Goal: Book appointment/travel/reservation

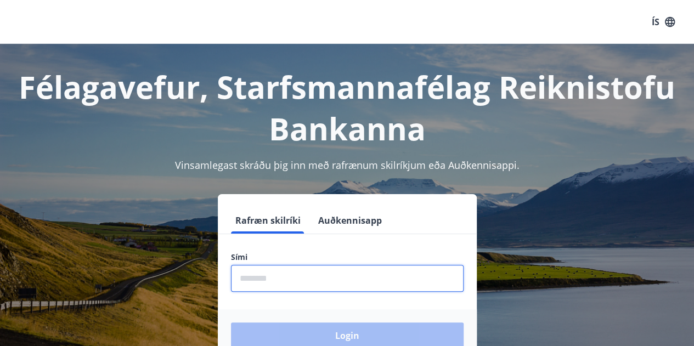
click at [264, 281] on input "phone" at bounding box center [347, 278] width 232 height 27
type input "********"
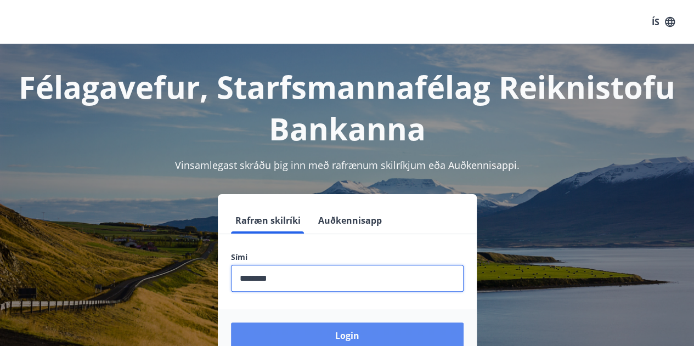
click at [308, 331] on button "Login" at bounding box center [347, 335] width 232 height 26
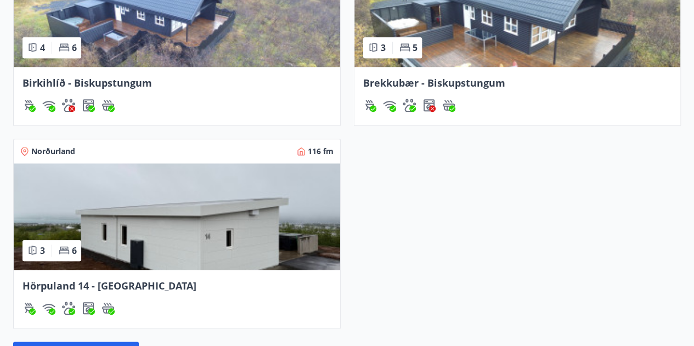
scroll to position [446, 0]
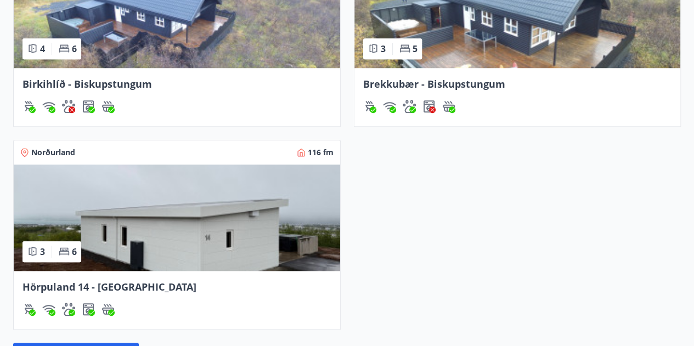
click at [295, 197] on img at bounding box center [177, 217] width 326 height 106
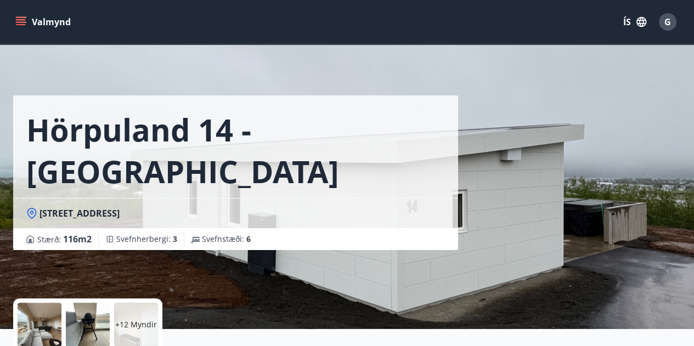
click at [25, 25] on icon "menu" at bounding box center [21, 24] width 10 height 1
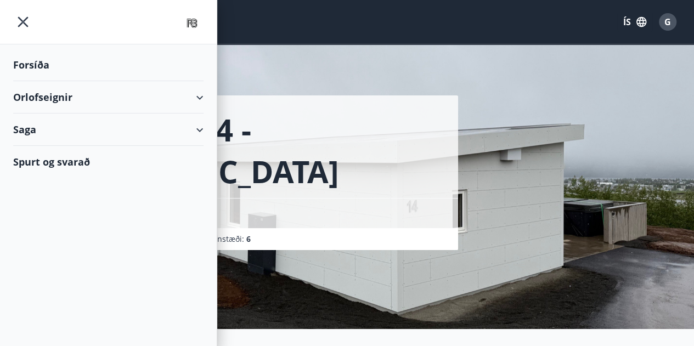
click at [197, 95] on div "Orlofseignir" at bounding box center [108, 97] width 190 height 32
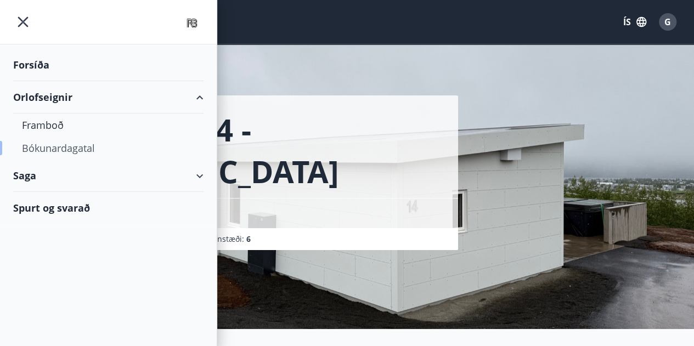
click at [71, 145] on div "Bókunardagatal" at bounding box center [108, 148] width 173 height 23
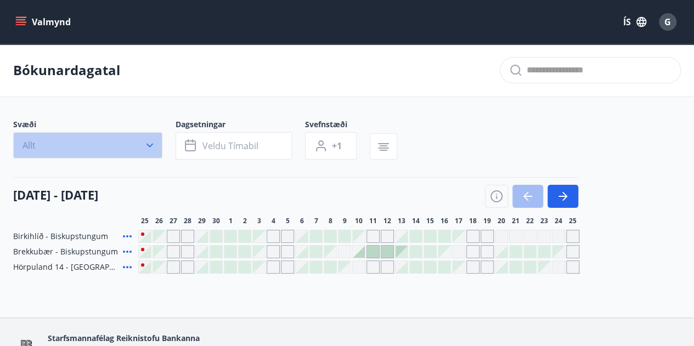
click at [152, 148] on icon "button" at bounding box center [149, 145] width 11 height 11
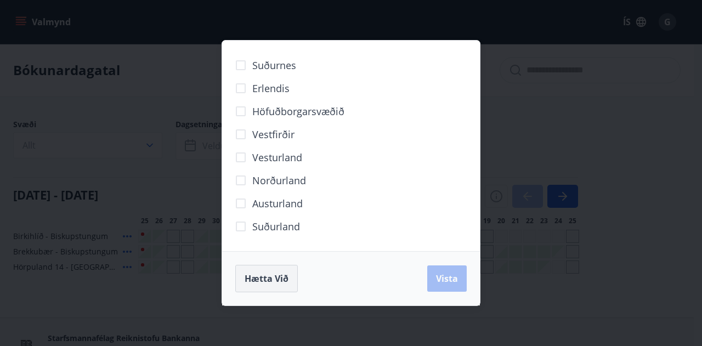
click at [272, 276] on span "Hætta við" at bounding box center [267, 278] width 44 height 12
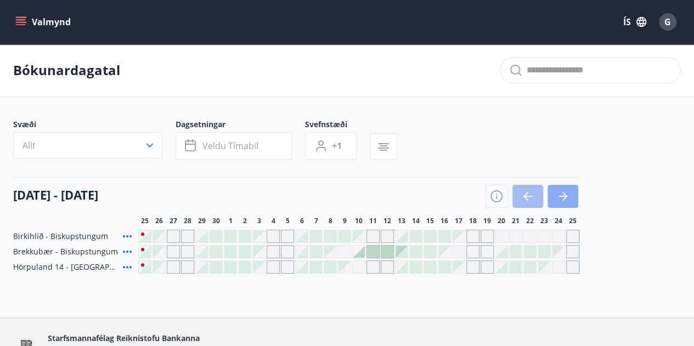
click at [562, 192] on icon "button" at bounding box center [564, 196] width 5 height 9
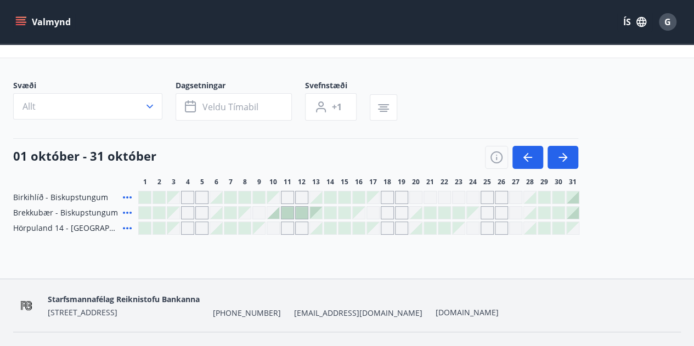
scroll to position [44, 0]
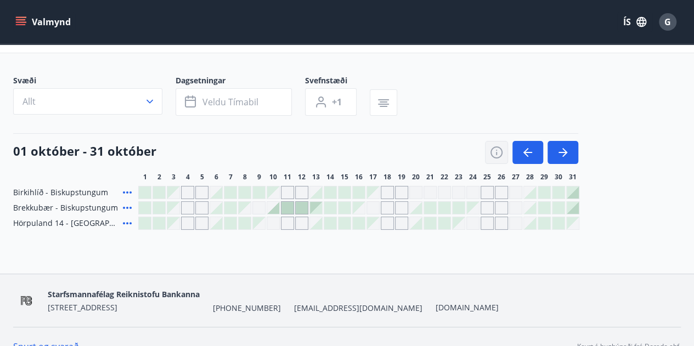
click at [497, 151] on icon "button" at bounding box center [496, 152] width 13 height 13
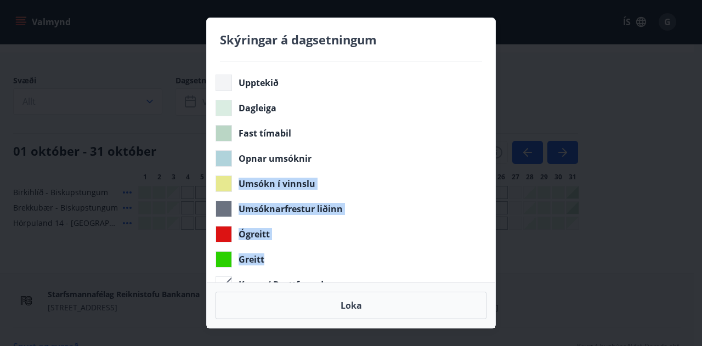
drag, startPoint x: 471, startPoint y: 242, endPoint x: 464, endPoint y: 142, distance: 100.6
click at [464, 142] on div "Upptekið Dagleiga Fast tímabil Opnar umsóknir Umsókn í vinnslu Umsóknarfrestur …" at bounding box center [351, 171] width 288 height 221
click at [433, 212] on div "Umsóknarfrestur liðinn" at bounding box center [348, 209] width 266 height 16
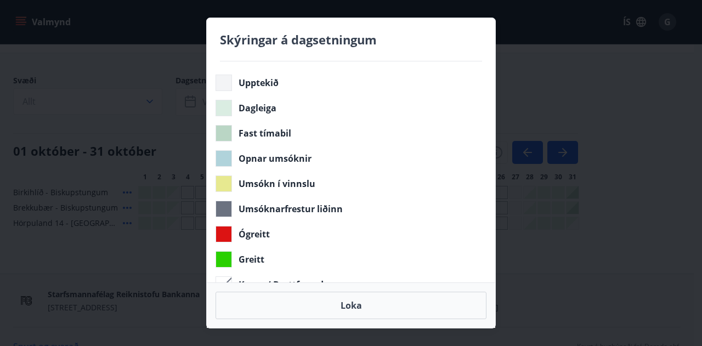
click at [325, 277] on div "Komu / Brottfarardagur" at bounding box center [348, 284] width 266 height 16
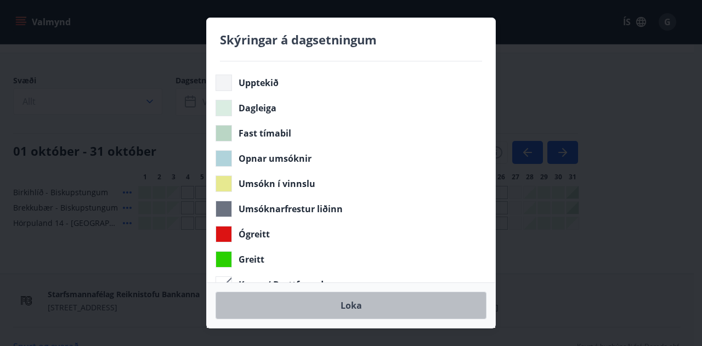
click at [350, 305] on button "Loka" at bounding box center [350, 305] width 271 height 27
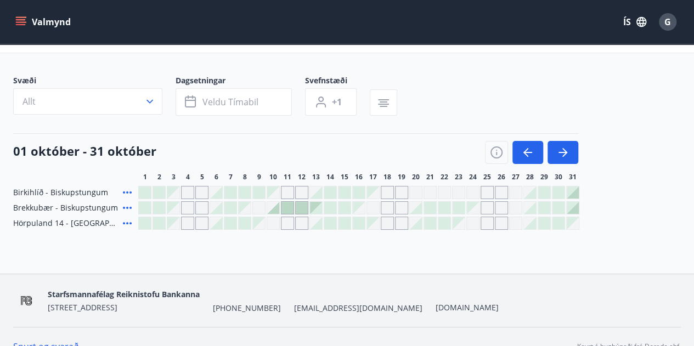
click at [455, 219] on div "Gráir dagar eru ekki bókanlegir" at bounding box center [458, 223] width 12 height 12
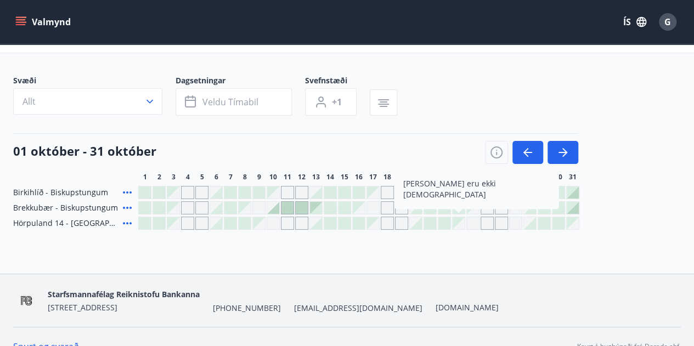
click at [443, 221] on div at bounding box center [444, 223] width 12 height 12
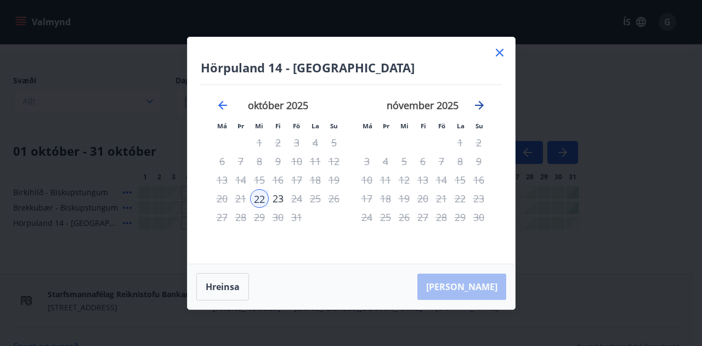
click at [476, 106] on icon "Move forward to switch to the next month." at bounding box center [479, 105] width 13 height 13
click at [229, 107] on icon "Move backward to switch to the previous month." at bounding box center [222, 105] width 13 height 13
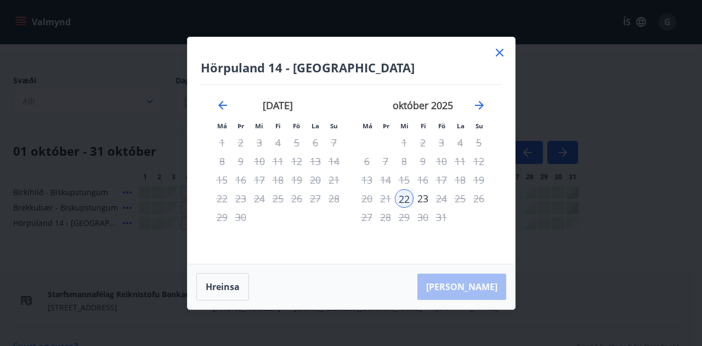
click at [497, 52] on icon at bounding box center [499, 52] width 13 height 13
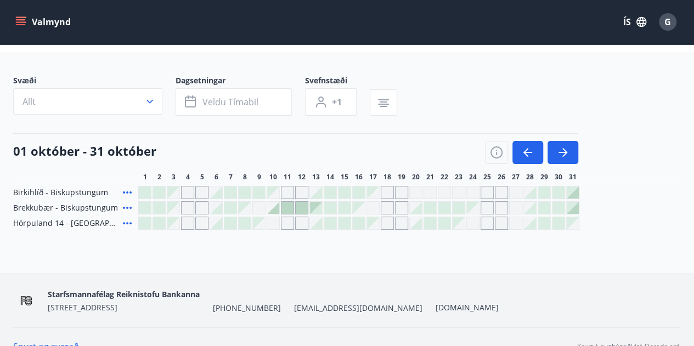
click at [441, 194] on div "Gráir dagar eru ekki bókanlegir" at bounding box center [443, 192] width 13 height 13
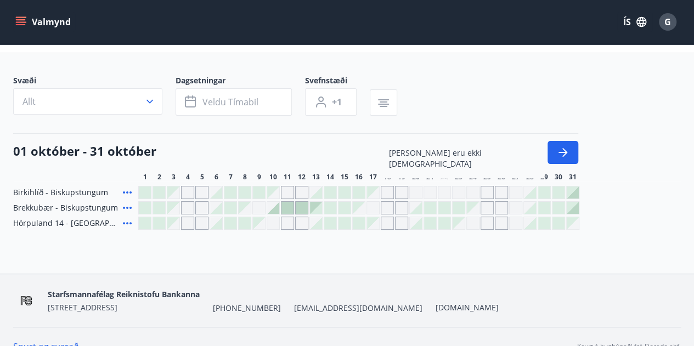
click at [339, 197] on div at bounding box center [344, 192] width 12 height 12
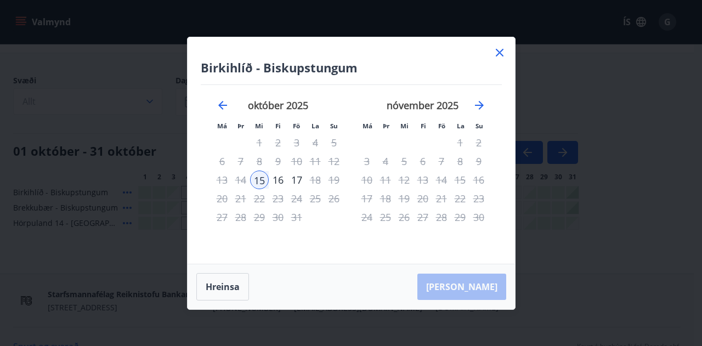
click at [494, 53] on icon at bounding box center [499, 52] width 13 height 13
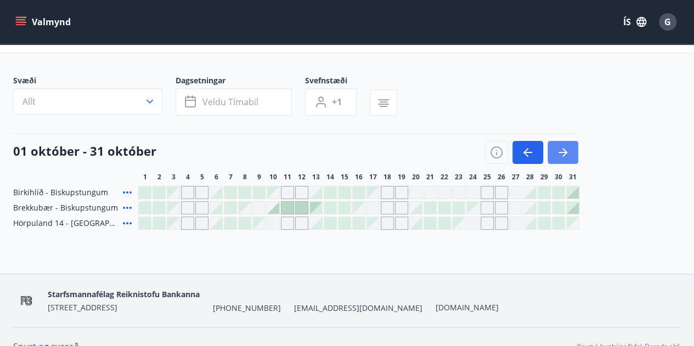
click at [561, 151] on icon "button" at bounding box center [562, 152] width 13 height 13
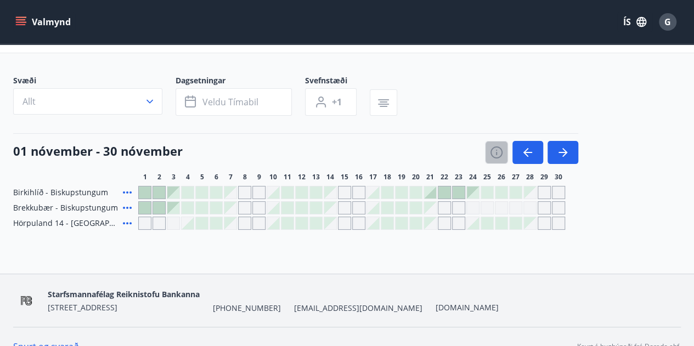
click at [494, 153] on icon "button" at bounding box center [496, 152] width 13 height 13
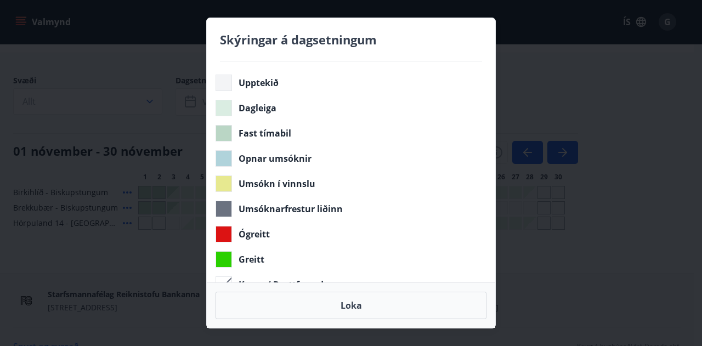
click at [611, 252] on div "Skýringar á dagsetningum Upptekið Dagleiga Fast tímabil Opnar umsóknir Umsókn í…" at bounding box center [351, 173] width 702 height 346
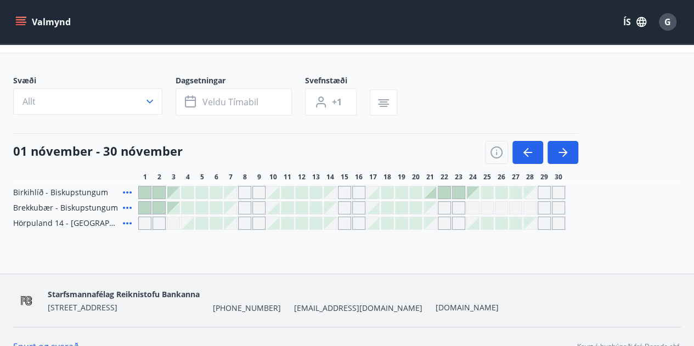
click at [126, 191] on icon at bounding box center [127, 192] width 13 height 13
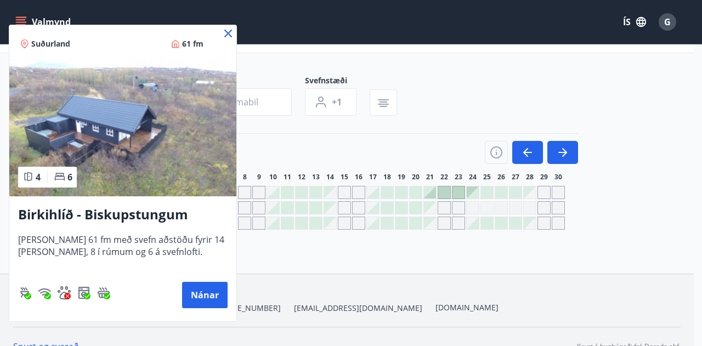
click at [230, 33] on icon at bounding box center [227, 33] width 13 height 13
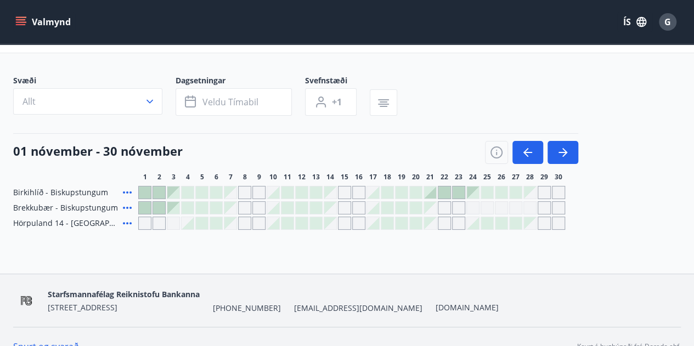
click at [391, 192] on div at bounding box center [387, 192] width 12 height 12
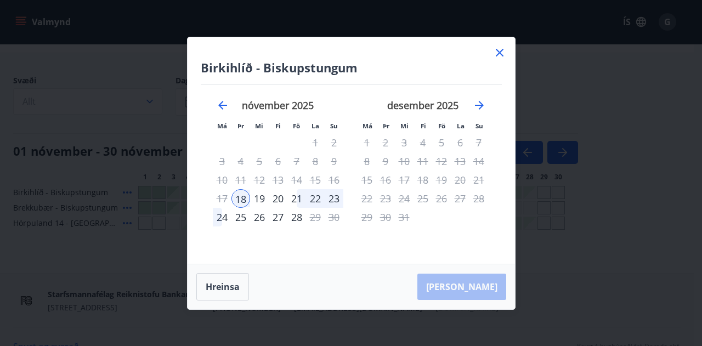
click at [497, 55] on icon at bounding box center [499, 52] width 13 height 13
